Goal: Find contact information: Find contact information

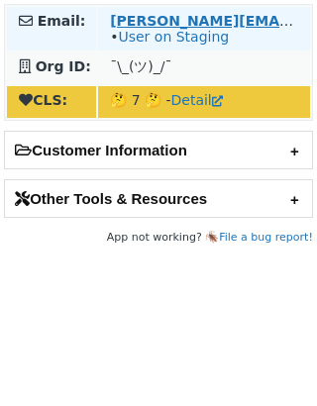
click at [175, 19] on strong "[PERSON_NAME][EMAIL_ADDRESS][DOMAIN_NAME]" at bounding box center [309, 21] width 399 height 16
click at [173, 35] on link "User on Staging" at bounding box center [173, 37] width 111 height 16
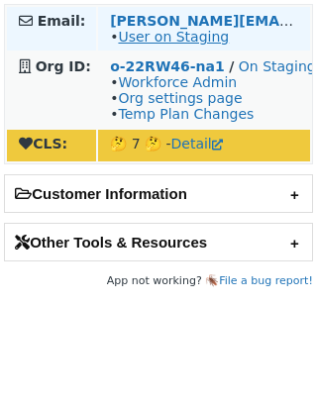
click at [194, 36] on link "User on Staging" at bounding box center [173, 37] width 111 height 16
click at [200, 15] on strong "elena@hpe.com" at bounding box center [309, 21] width 399 height 16
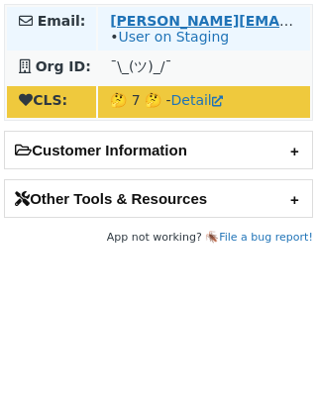
click at [178, 20] on strong "[PERSON_NAME][EMAIL_ADDRESS][DOMAIN_NAME]" at bounding box center [309, 21] width 399 height 16
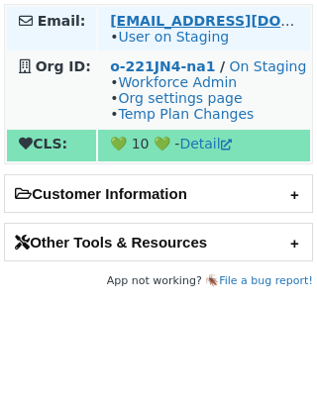
click at [173, 25] on strong "liz@fullstory.com" at bounding box center [245, 21] width 271 height 16
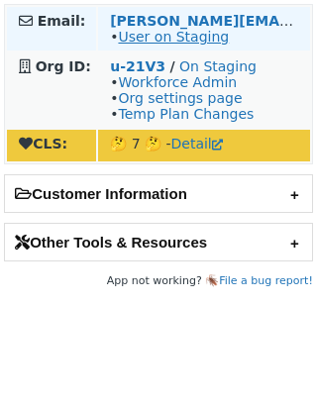
click at [169, 37] on link "User on Staging" at bounding box center [173, 37] width 111 height 16
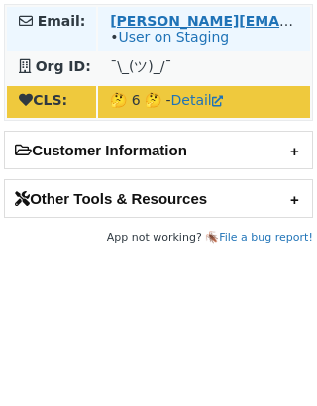
click at [198, 22] on strong "tamara.caligari@tipico.com" at bounding box center [309, 21] width 399 height 16
